Goal: Go to known website: Go to known website

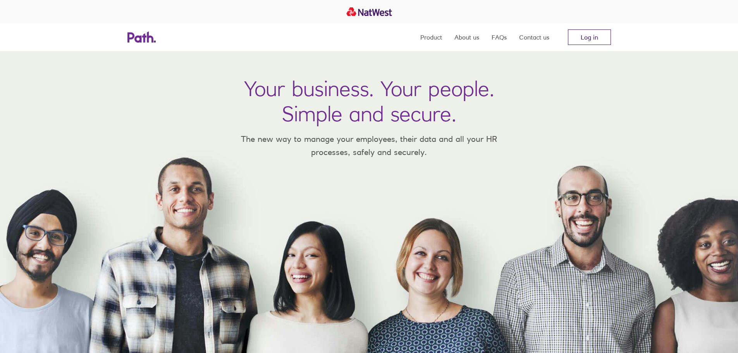
click at [587, 36] on link "Log in" at bounding box center [589, 36] width 43 height 15
click at [585, 40] on link "Log in" at bounding box center [589, 36] width 43 height 15
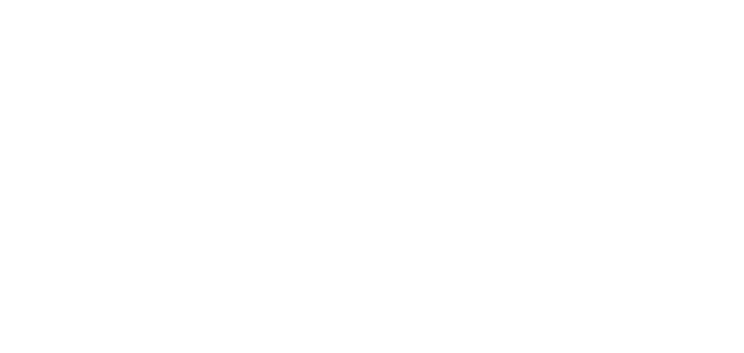
click at [186, 139] on div at bounding box center [372, 176] width 744 height 353
